Goal: Navigation & Orientation: Find specific page/section

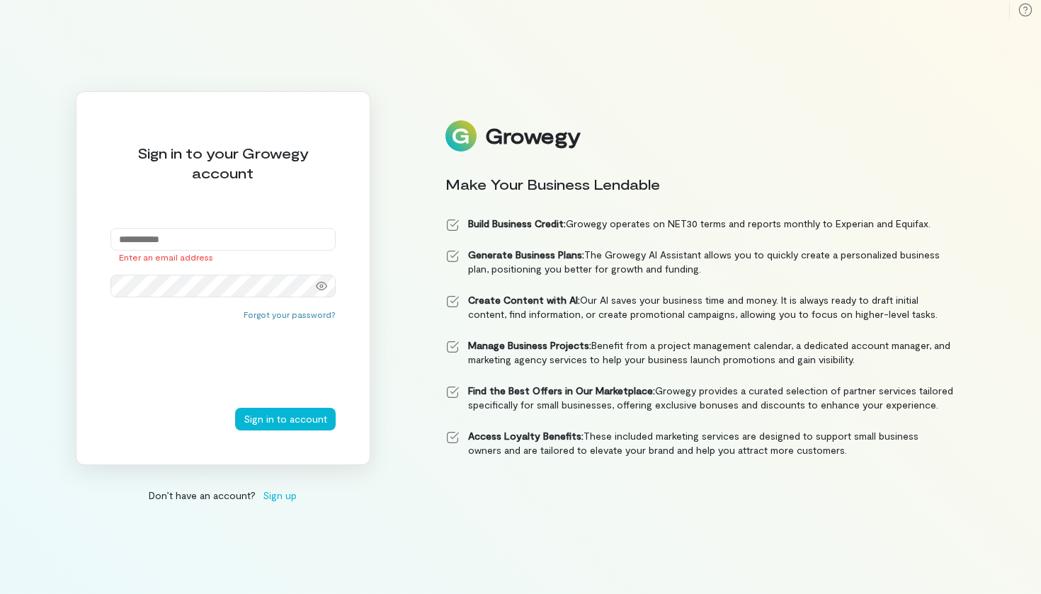
click at [183, 226] on div "Sign in to your Growegy account Enter an email address Forgot your password? Si…" at bounding box center [223, 278] width 295 height 374
click at [177, 232] on input "email" at bounding box center [222, 239] width 225 height 23
type input "**********"
click at [317, 270] on icon at bounding box center [321, 273] width 11 height 11
click at [276, 421] on button "Sign in to account" at bounding box center [285, 419] width 101 height 23
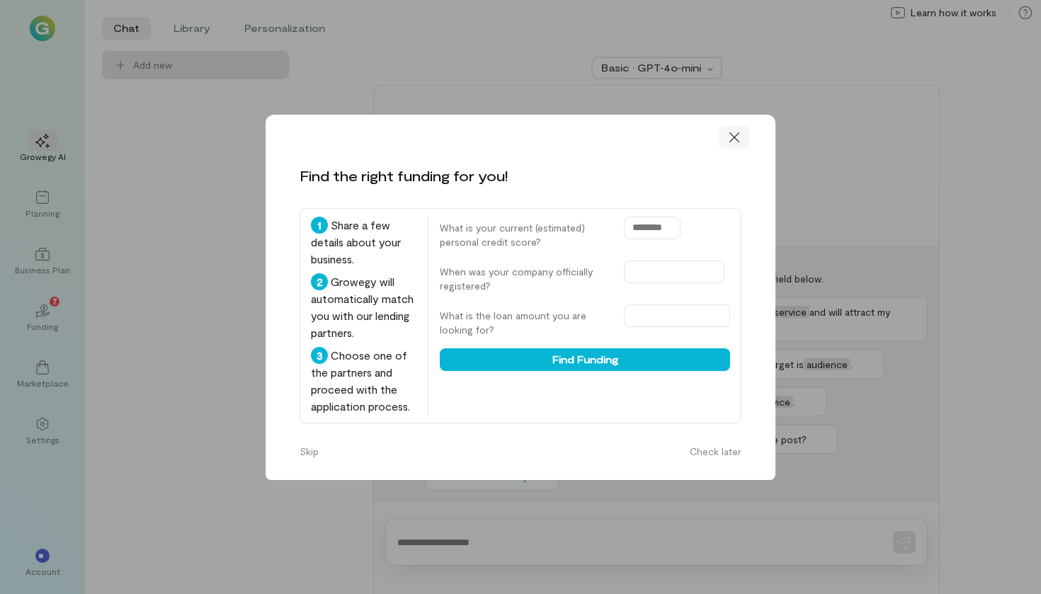
click at [741, 130] on icon at bounding box center [734, 137] width 14 height 14
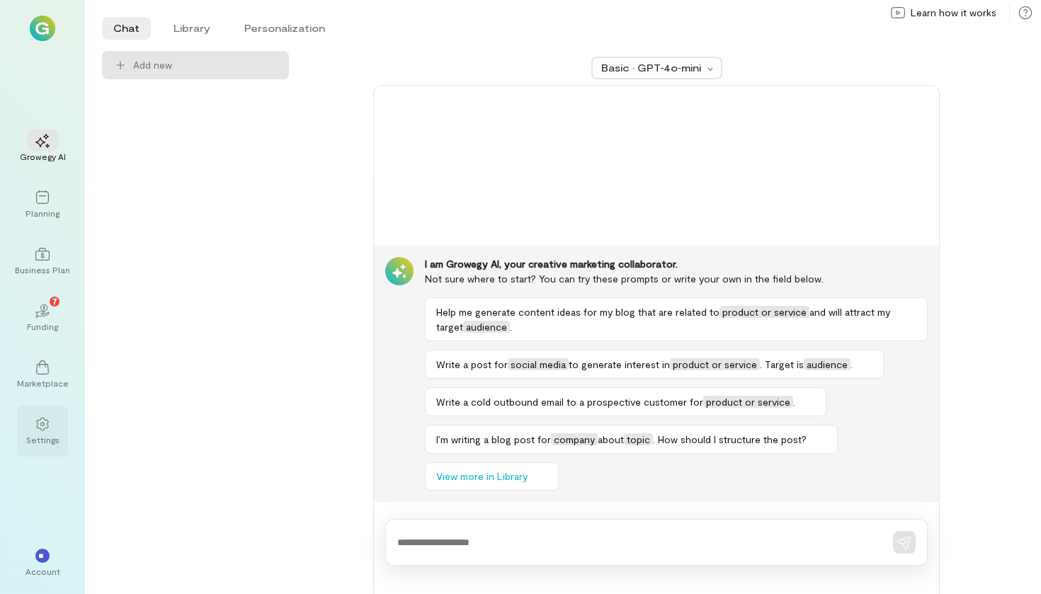
click at [45, 442] on div "Settings" at bounding box center [42, 439] width 33 height 11
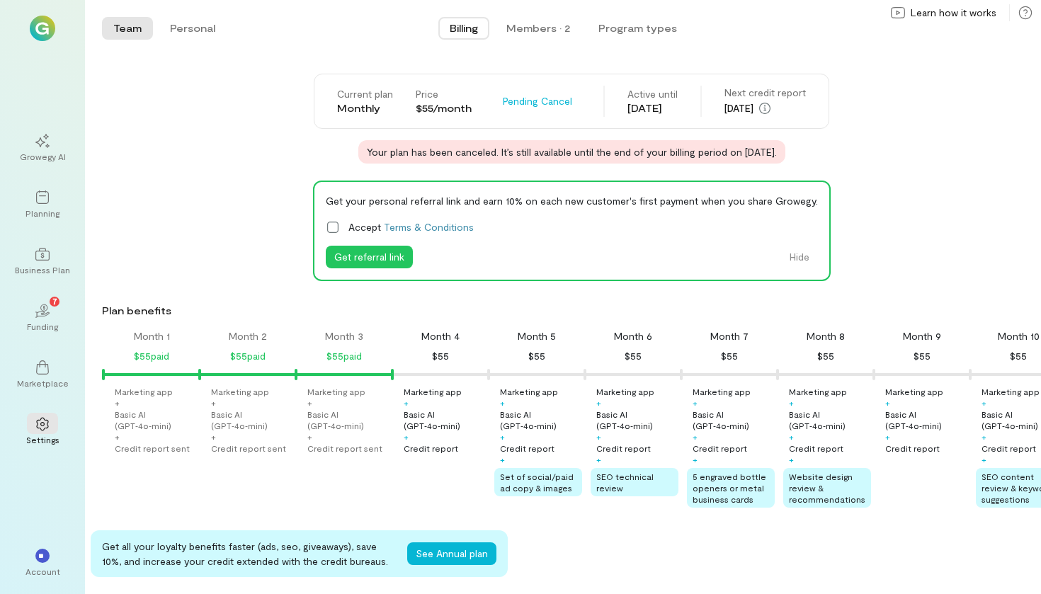
scroll to position [0, 144]
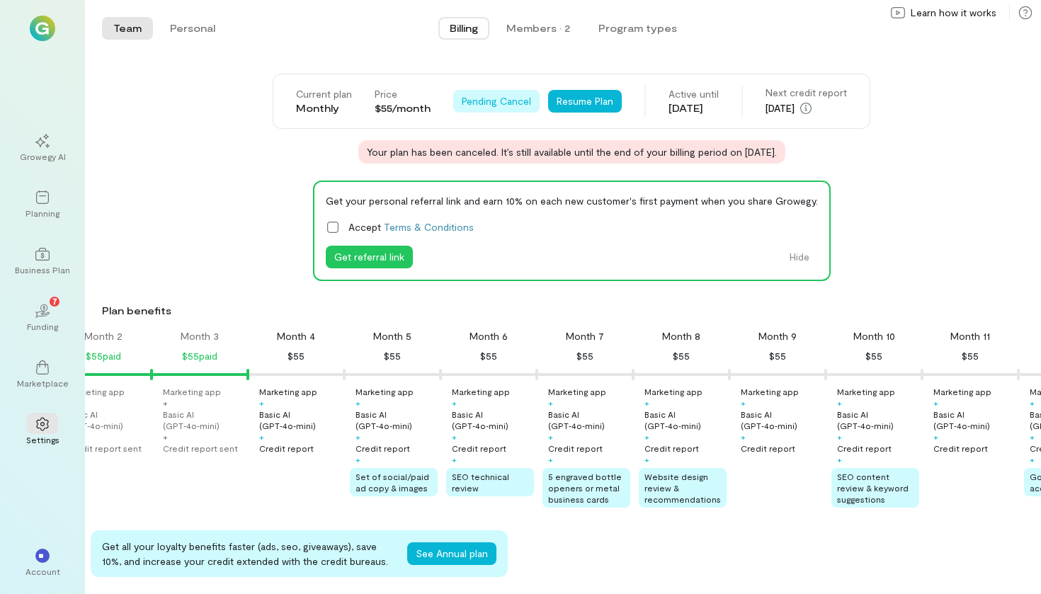
click at [484, 107] on span "Pending Cancel" at bounding box center [496, 101] width 69 height 14
click at [800, 261] on button "Hide" at bounding box center [799, 257] width 37 height 23
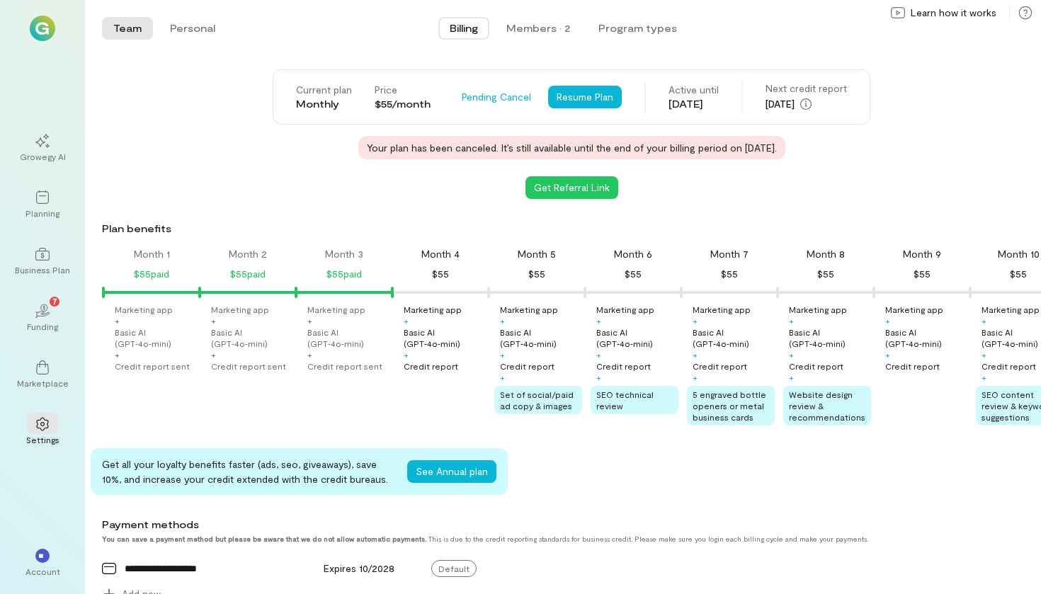
scroll to position [0, 0]
click at [49, 313] on icon at bounding box center [42, 314] width 16 height 6
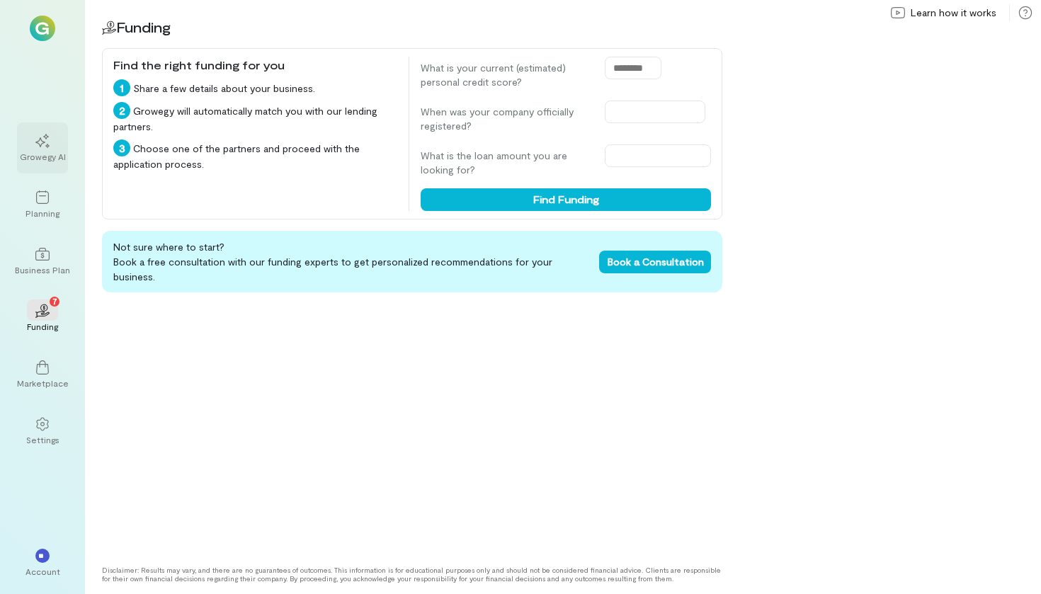
click at [47, 145] on icon at bounding box center [42, 141] width 14 height 14
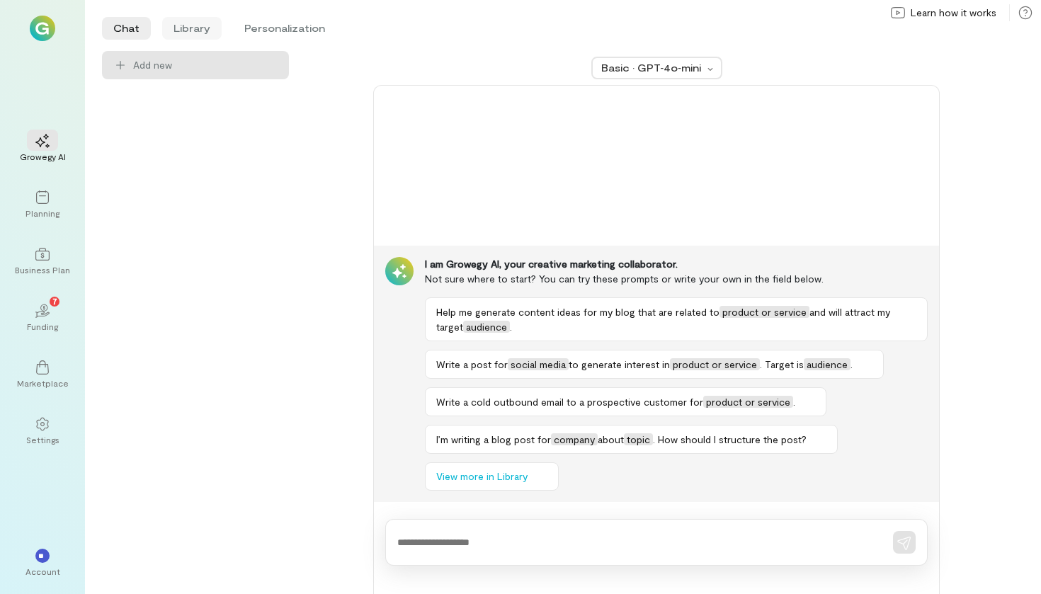
click at [201, 28] on li "Library" at bounding box center [191, 28] width 59 height 23
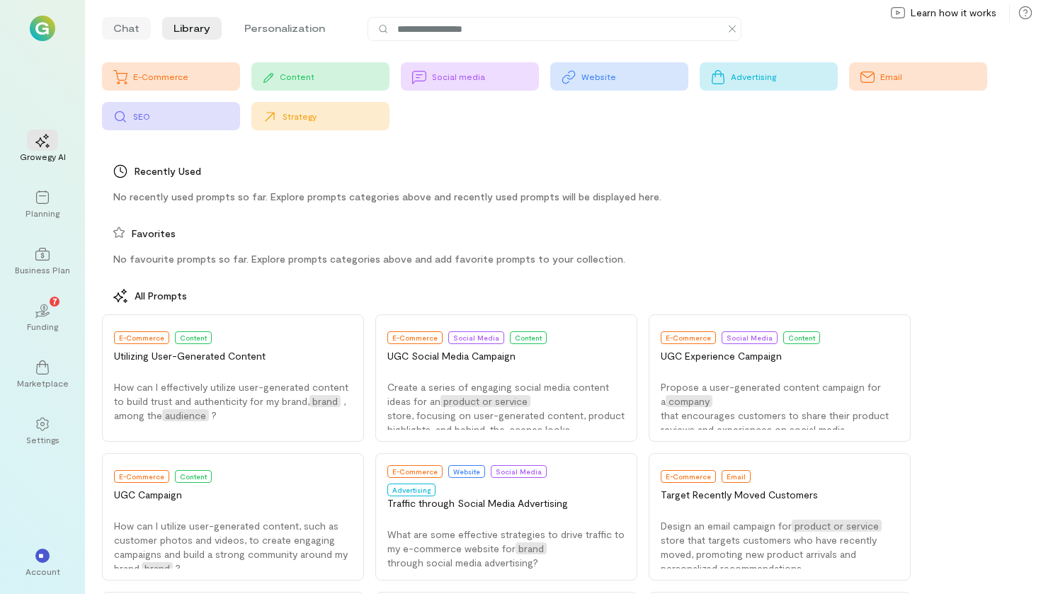
click at [121, 27] on li "Chat" at bounding box center [126, 28] width 49 height 23
